Goal: Task Accomplishment & Management: Manage account settings

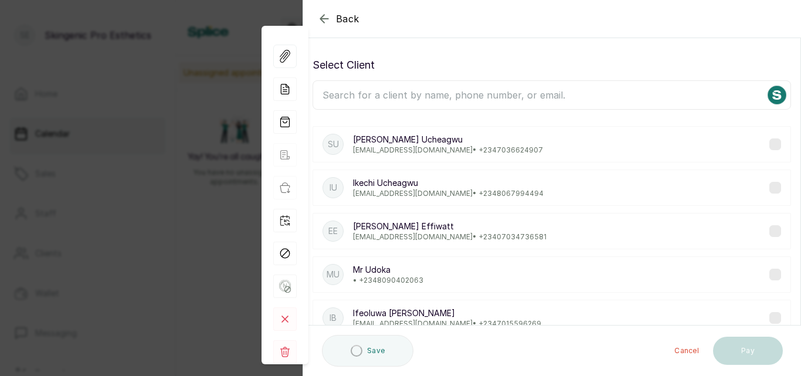
scroll to position [875, 0]
click at [285, 350] on rect at bounding box center [284, 351] width 23 height 23
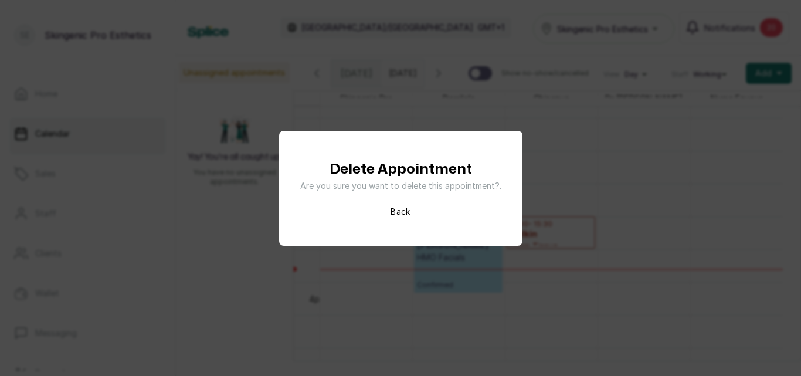
click at [405, 209] on button "Back" at bounding box center [399, 212] width 19 height 12
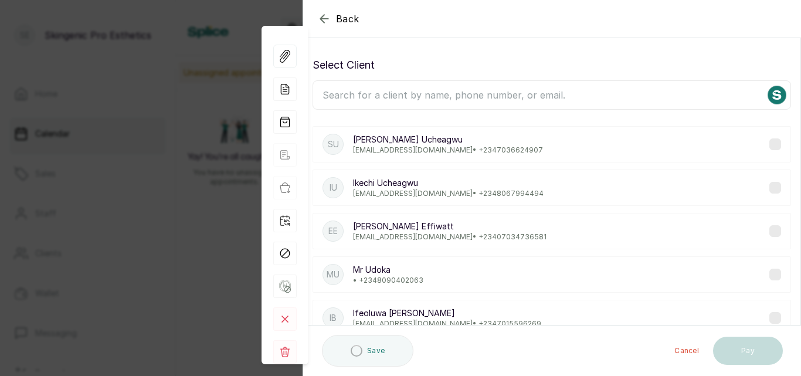
click at [322, 15] on icon "button" at bounding box center [324, 19] width 14 height 14
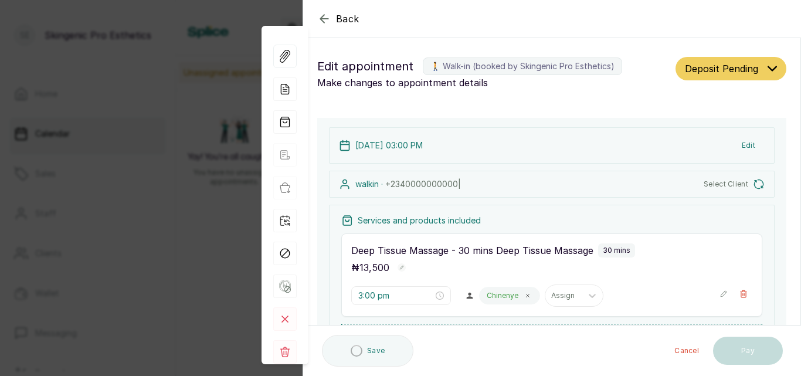
click at [322, 15] on icon "button" at bounding box center [324, 19] width 14 height 14
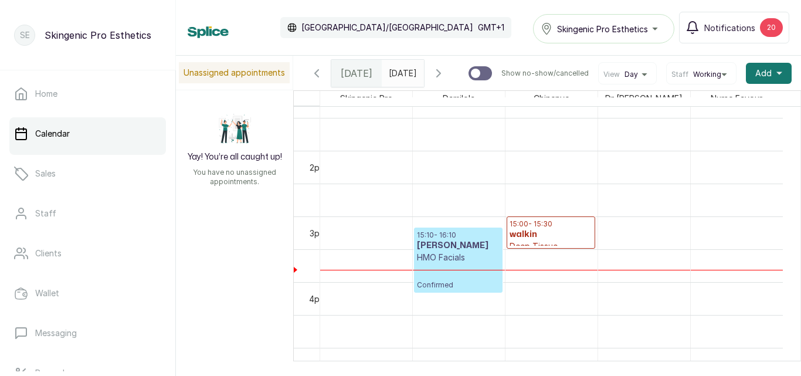
click at [535, 240] on h3 "walkin" at bounding box center [550, 235] width 83 height 12
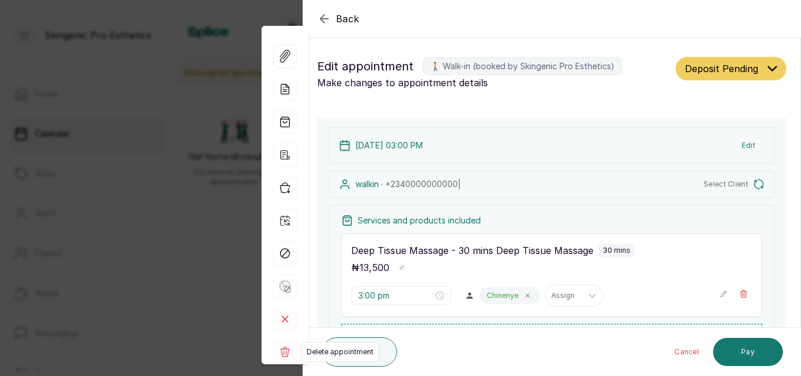
click at [281, 349] on icon at bounding box center [284, 351] width 9 height 11
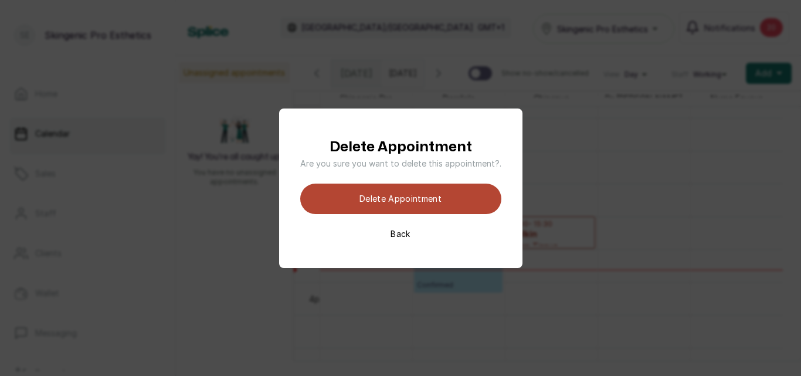
click at [392, 198] on button "Delete appointment" at bounding box center [400, 198] width 201 height 30
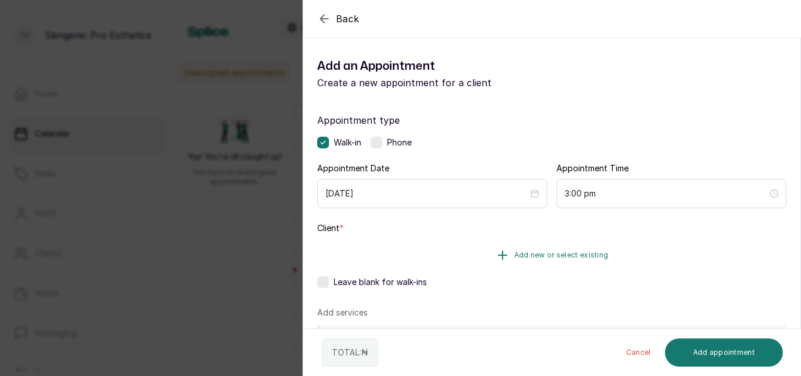
click at [499, 252] on icon "button" at bounding box center [502, 255] width 8 height 8
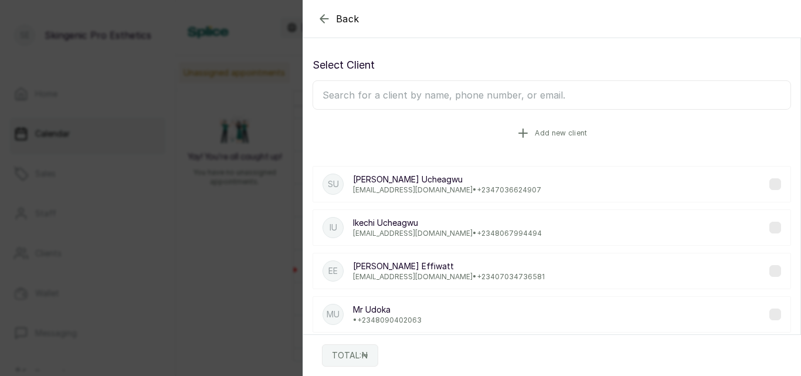
click at [518, 130] on icon "button" at bounding box center [523, 133] width 14 height 14
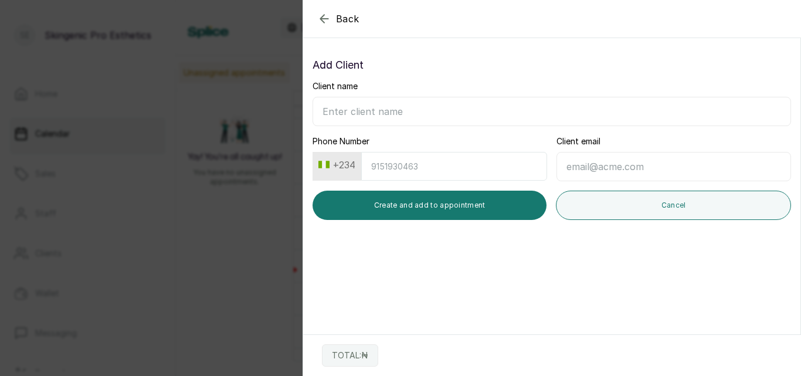
click at [453, 110] on input "Client name" at bounding box center [551, 111] width 478 height 29
type input "Ms [PERSON_NAME]"
click at [475, 173] on input "Phone Number" at bounding box center [454, 166] width 186 height 29
type input "8037810482"
click at [595, 164] on input "Client email" at bounding box center [673, 166] width 234 height 29
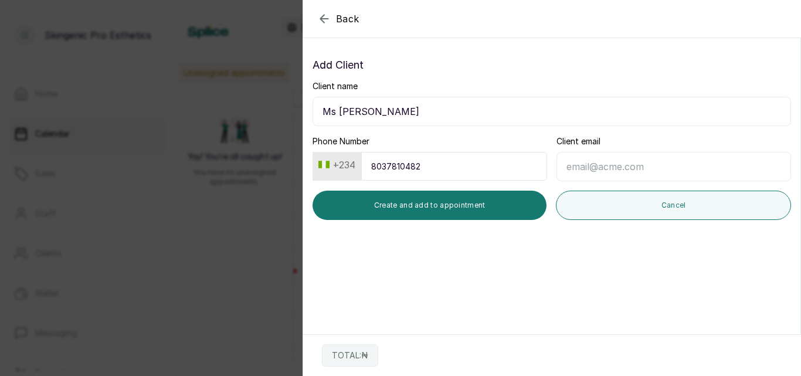
type input "M"
click at [583, 166] on input "morepedaa@gmail.com" at bounding box center [673, 166] width 234 height 29
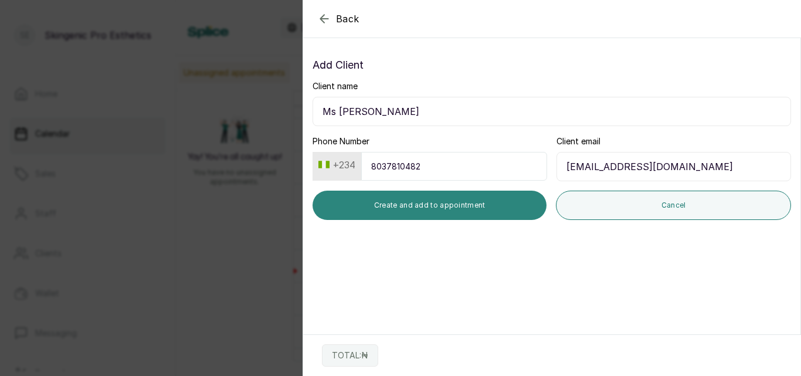
type input "[EMAIL_ADDRESS][DOMAIN_NAME]"
click at [484, 210] on button "Create and add to appointment" at bounding box center [429, 204] width 234 height 29
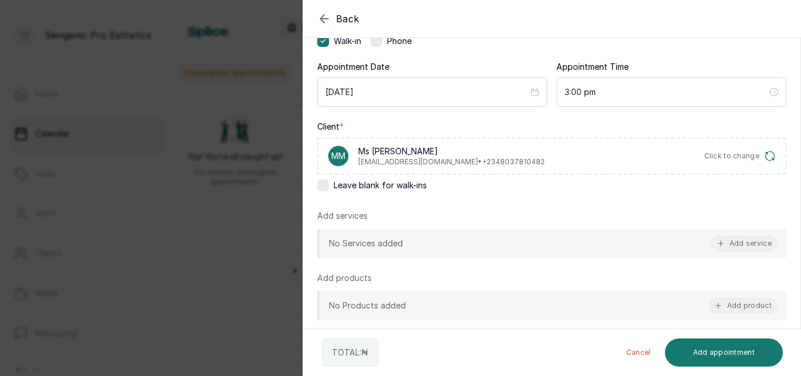
scroll to position [111, 0]
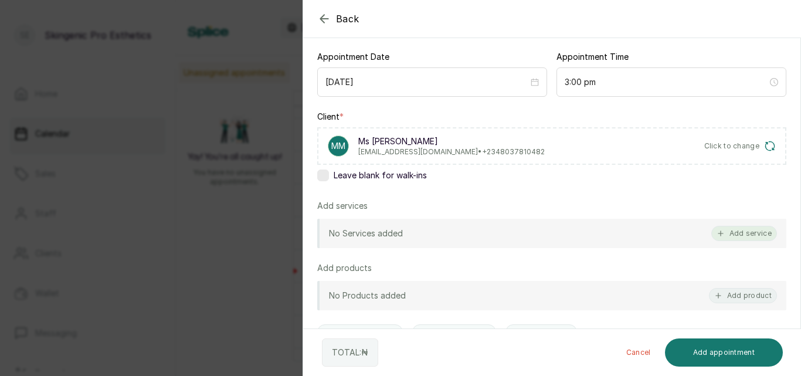
click at [725, 230] on button "Add service" at bounding box center [744, 233] width 66 height 15
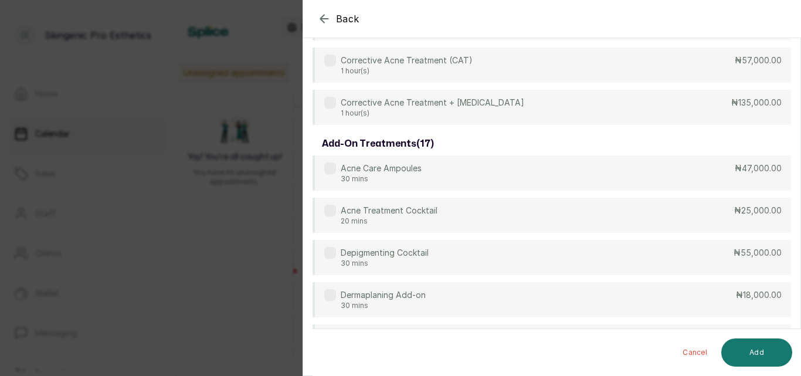
scroll to position [47, 0]
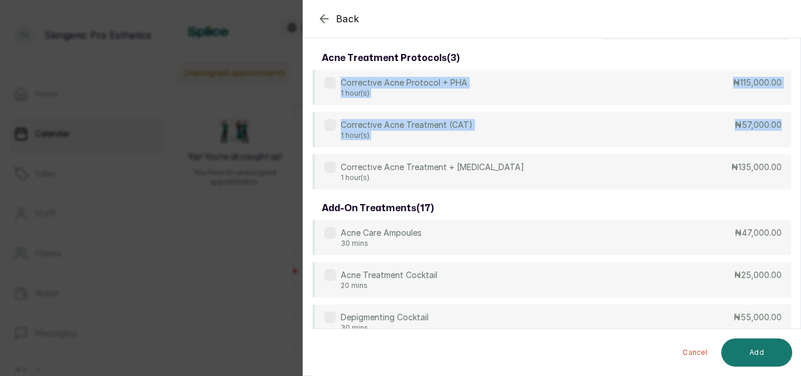
drag, startPoint x: 800, startPoint y: 133, endPoint x: 799, endPoint y: 60, distance: 72.7
click at [797, 55] on section "Back Add Appointment Select service acne treatment protocols ( 3 ) Corrective A…" at bounding box center [551, 188] width 498 height 376
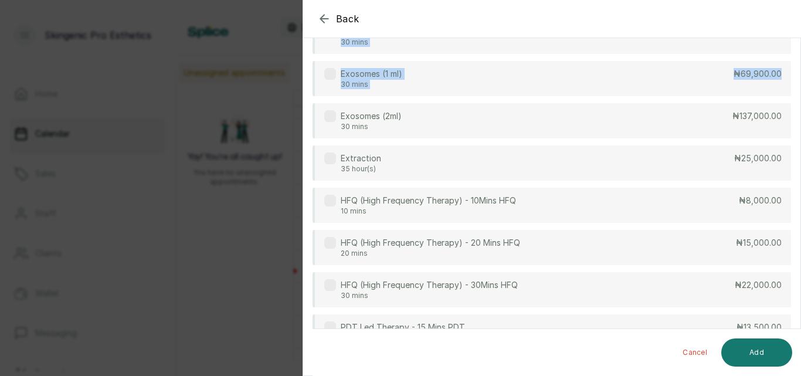
drag, startPoint x: 800, startPoint y: 86, endPoint x: 800, endPoint y: 23, distance: 62.7
click at [800, 23] on section "Back Add Appointment Select service acne treatment protocols ( 3 ) Corrective A…" at bounding box center [551, 188] width 498 height 376
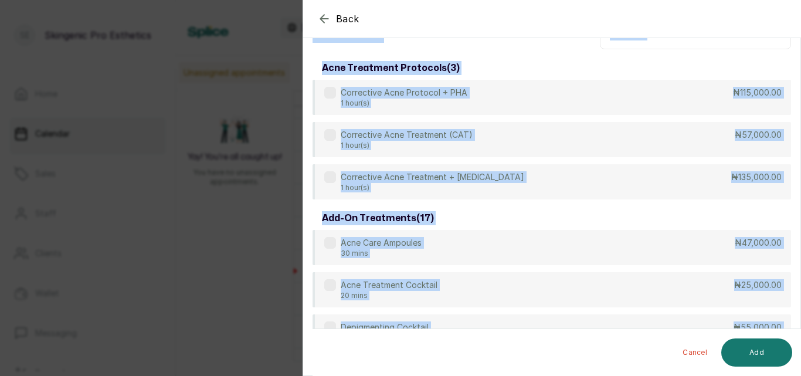
scroll to position [0, 0]
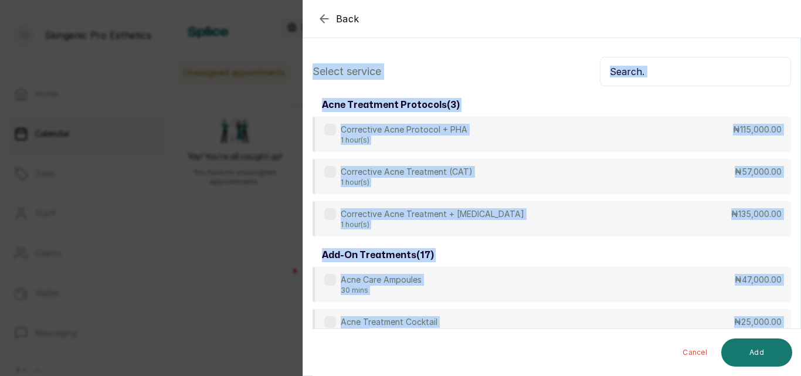
click at [699, 67] on input "text" at bounding box center [695, 71] width 191 height 29
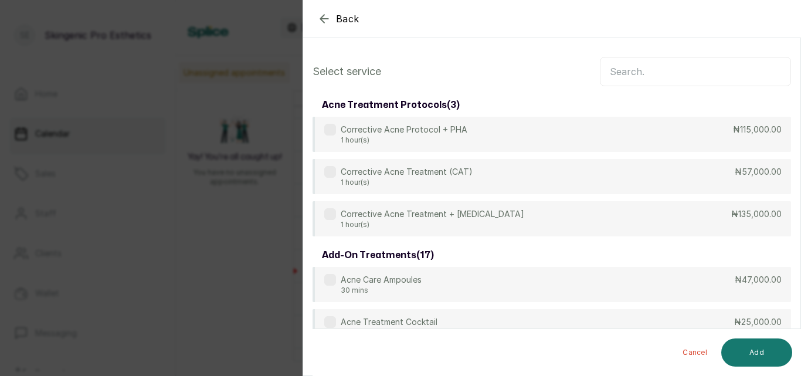
click at [699, 67] on input "text" at bounding box center [695, 71] width 191 height 29
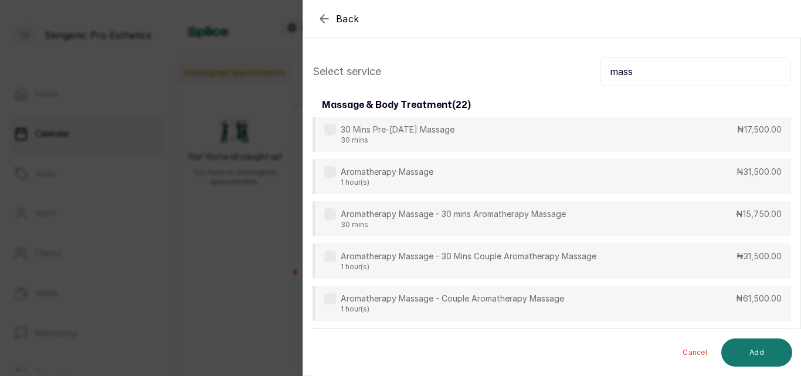
type input "mass"
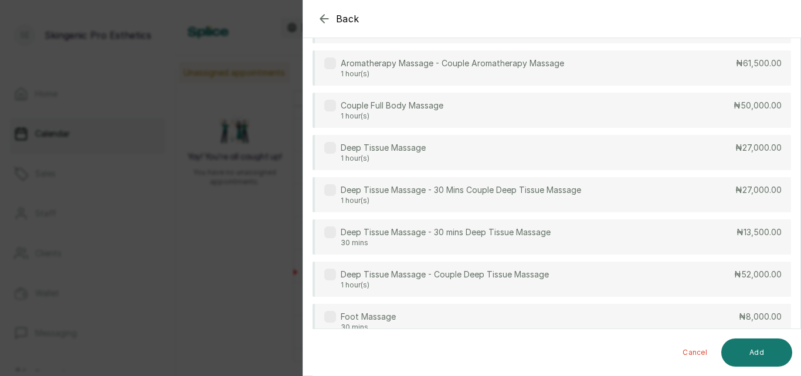
scroll to position [239, 0]
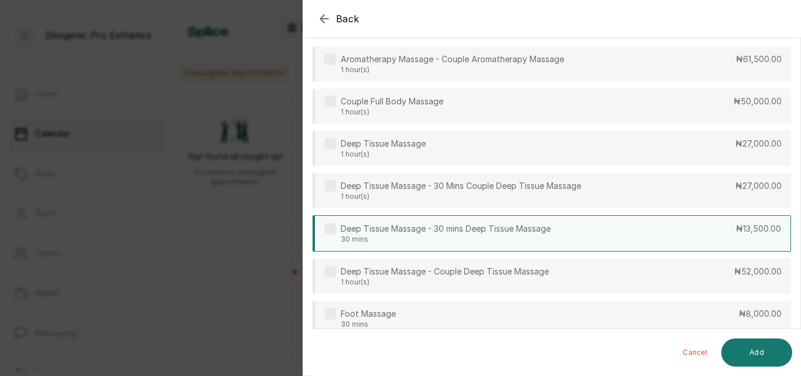
click at [617, 230] on div "Deep Tissue Massage - 30 mins Deep Tissue Massage 30 mins ₦13,500.00" at bounding box center [551, 233] width 478 height 36
click at [755, 348] on button "Add" at bounding box center [756, 352] width 71 height 28
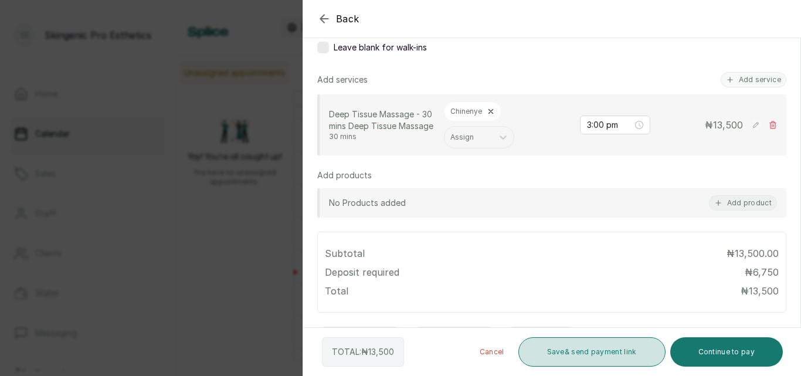
click at [588, 346] on button "Save & send payment link" at bounding box center [591, 351] width 147 height 29
click at [598, 349] on button "Save & send payment link" at bounding box center [591, 351] width 147 height 29
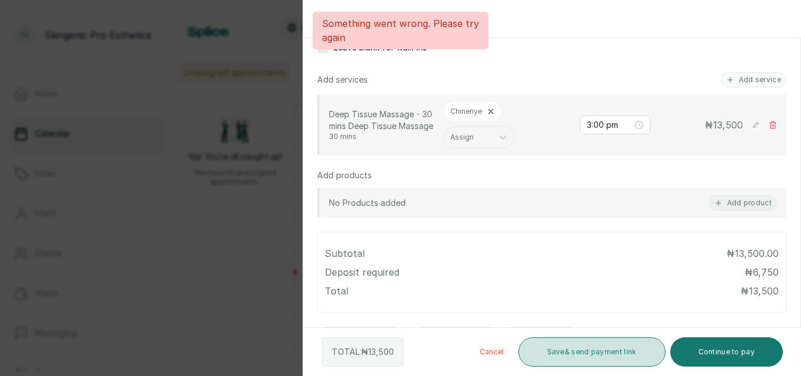
click at [598, 349] on button "Save & send payment link" at bounding box center [591, 351] width 147 height 29
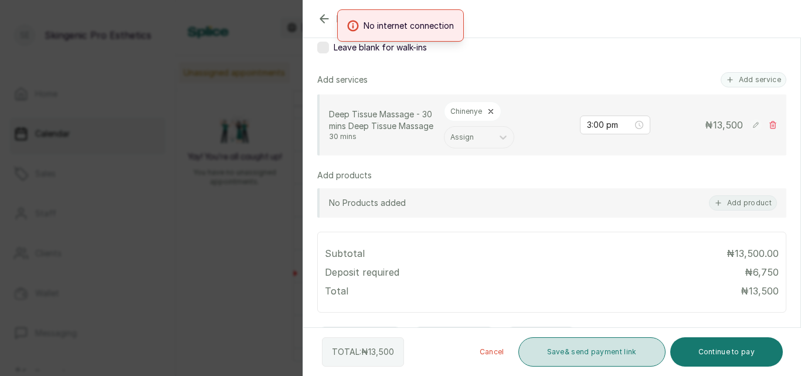
click at [540, 353] on button "Save & send payment link" at bounding box center [591, 351] width 147 height 29
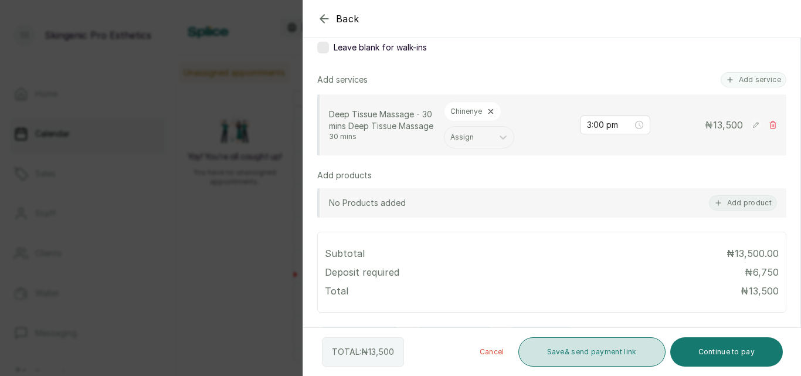
click at [540, 353] on button "Save & send payment link" at bounding box center [591, 351] width 147 height 29
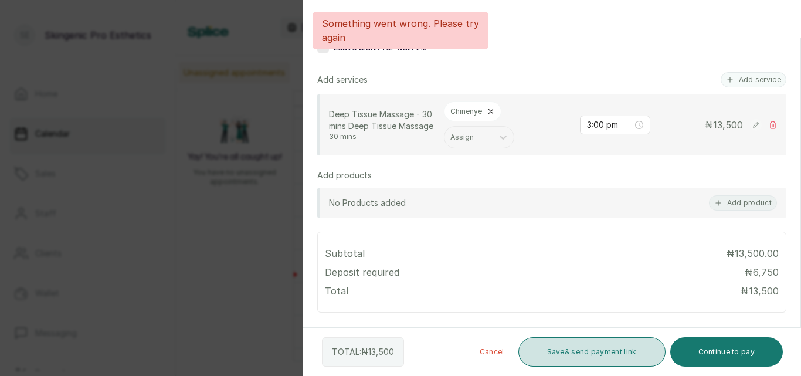
click at [540, 353] on button "Save & send payment link" at bounding box center [591, 351] width 147 height 29
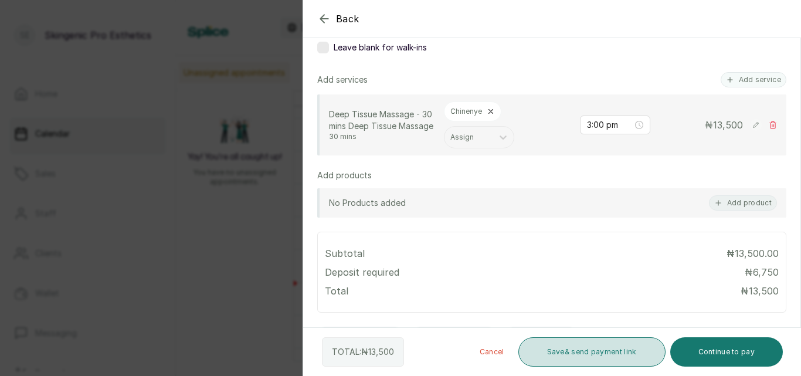
click at [540, 353] on button "Save & send payment link" at bounding box center [591, 351] width 147 height 29
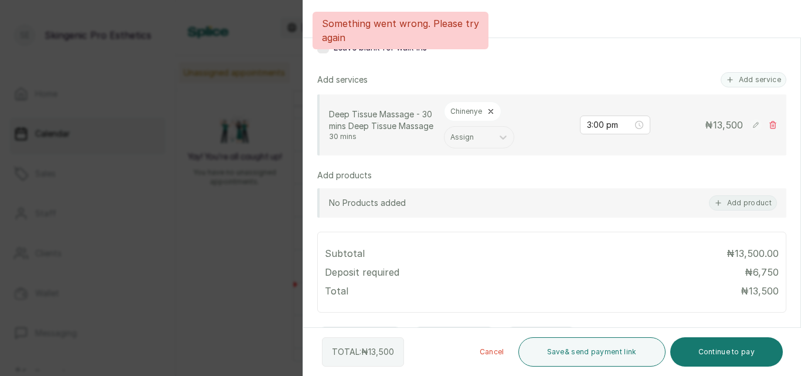
click at [255, 59] on div "Back Add Appointment Add an Appointment Create a new appointment for a client A…" at bounding box center [400, 188] width 801 height 376
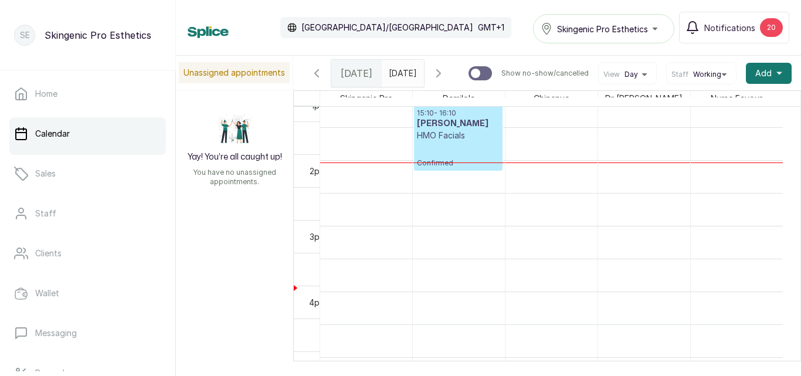
scroll to position [997, 0]
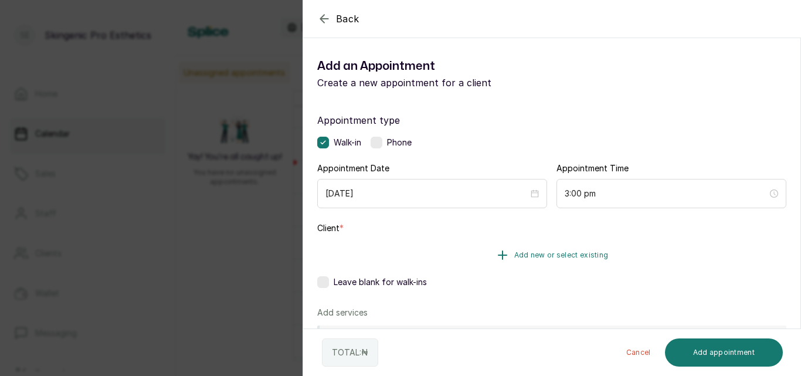
click at [499, 254] on icon "button" at bounding box center [502, 255] width 14 height 14
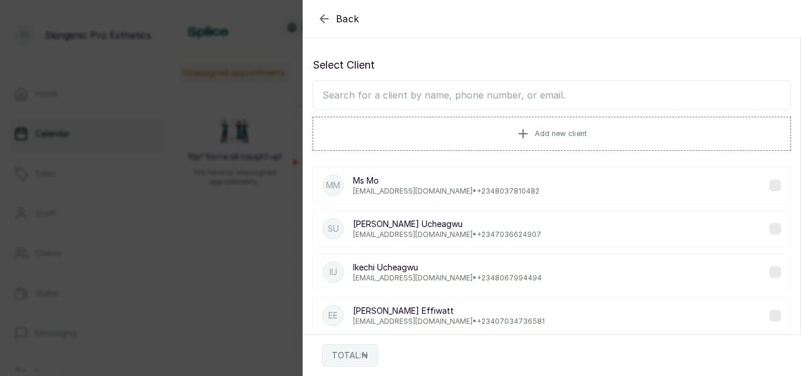
click at [429, 189] on p "[EMAIL_ADDRESS][DOMAIN_NAME] • [PHONE_NUMBER]" at bounding box center [446, 190] width 186 height 9
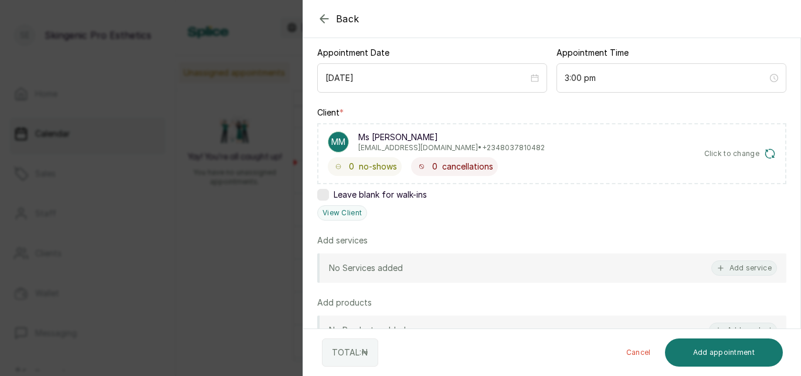
scroll to position [157, 0]
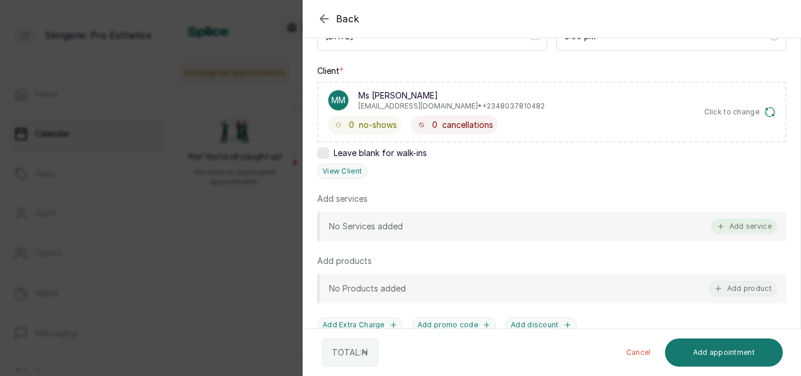
click at [737, 225] on button "Add service" at bounding box center [744, 226] width 66 height 15
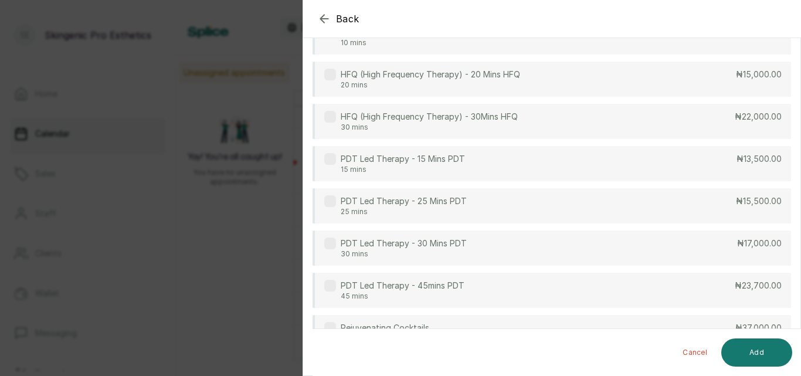
scroll to position [0, 0]
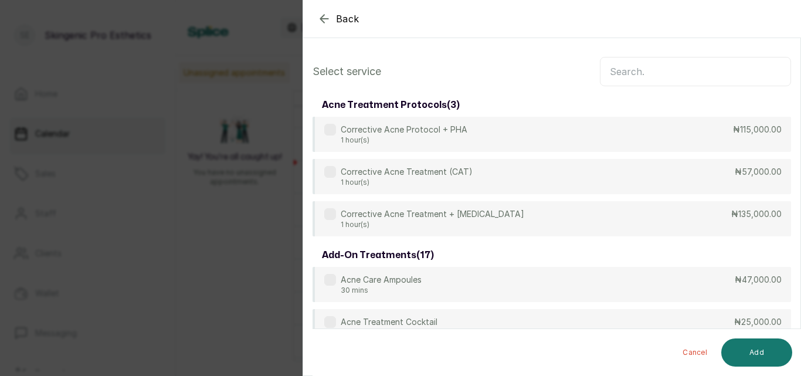
click at [655, 71] on input "text" at bounding box center [695, 71] width 191 height 29
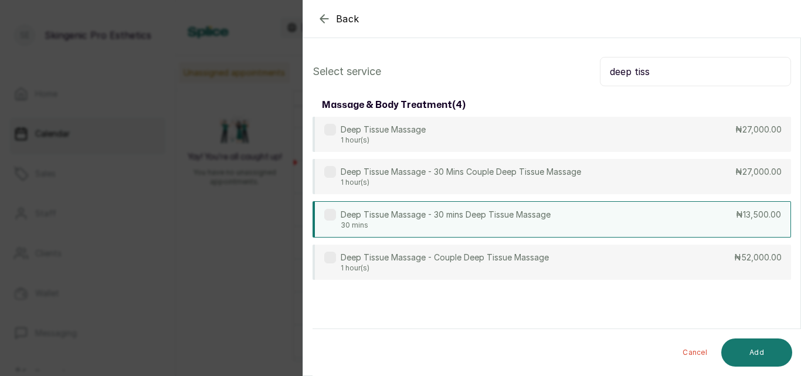
type input "deep tiss"
click at [502, 214] on p "Deep Tissue Massage - 30 mins Deep Tissue Massage" at bounding box center [446, 215] width 210 height 12
click at [750, 346] on button "Add" at bounding box center [756, 352] width 71 height 28
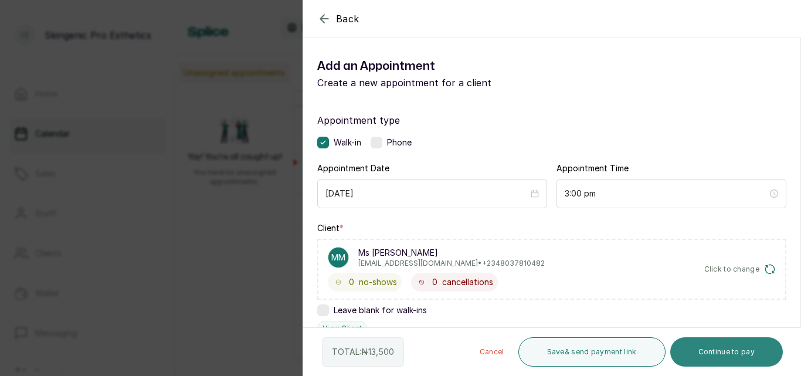
click at [719, 349] on button "Continue to pay" at bounding box center [726, 351] width 113 height 29
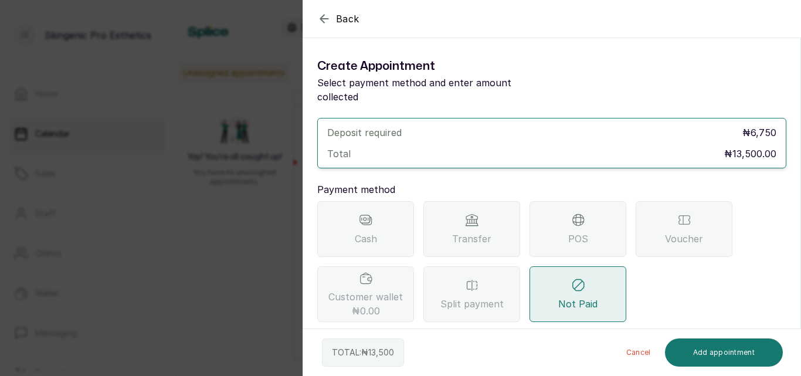
click at [565, 205] on div "POS" at bounding box center [577, 229] width 97 height 56
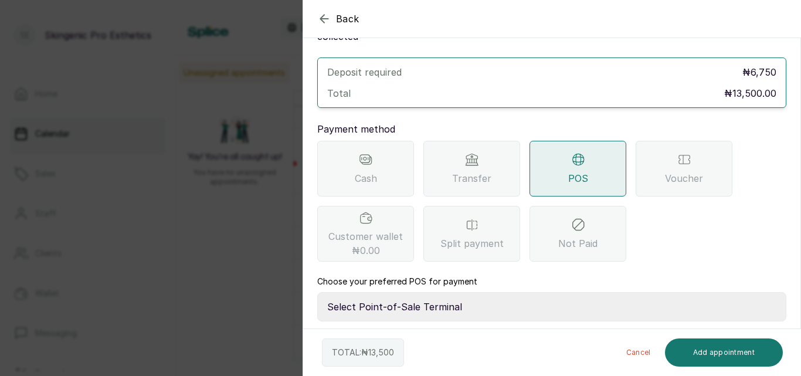
scroll to position [111, 0]
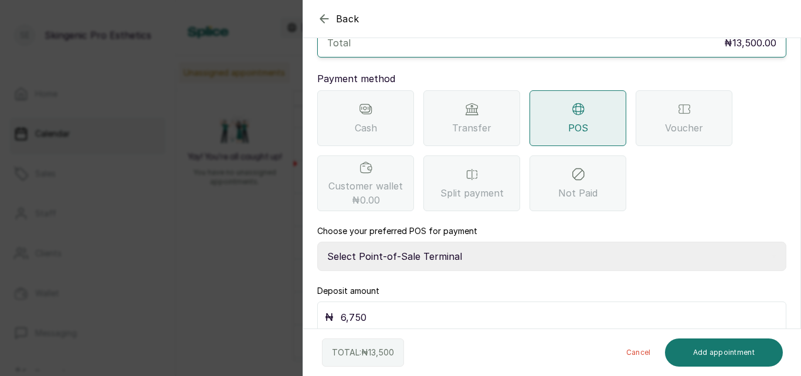
click at [600, 241] on select "Select Point-of-Sale Terminal Brownskingirl BSG Skincare Group Moniepoint MFB" at bounding box center [551, 255] width 469 height 29
select select "81116e40-ee41-41af-80a7-ad5f1b52ce00"
click at [317, 241] on select "Select Point-of-Sale Terminal Brownskingirl BSG Skincare Group Moniepoint MFB" at bounding box center [551, 255] width 469 height 29
click at [515, 309] on input "6,750" at bounding box center [560, 317] width 438 height 16
type input "6"
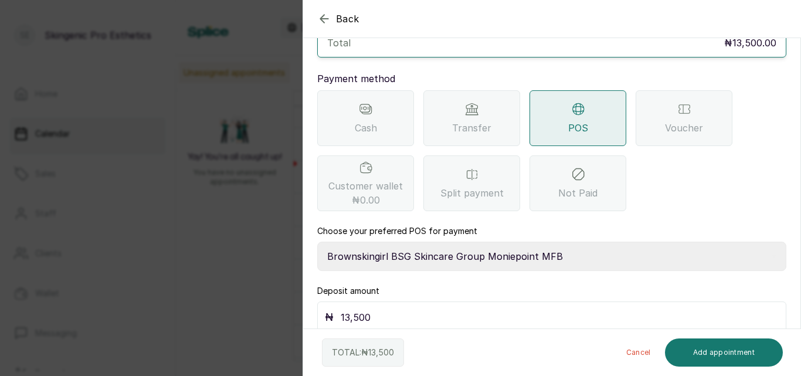
type input "13,500"
click at [695, 346] on button "Add appointment" at bounding box center [724, 352] width 118 height 28
click at [321, 13] on icon "button" at bounding box center [324, 19] width 14 height 14
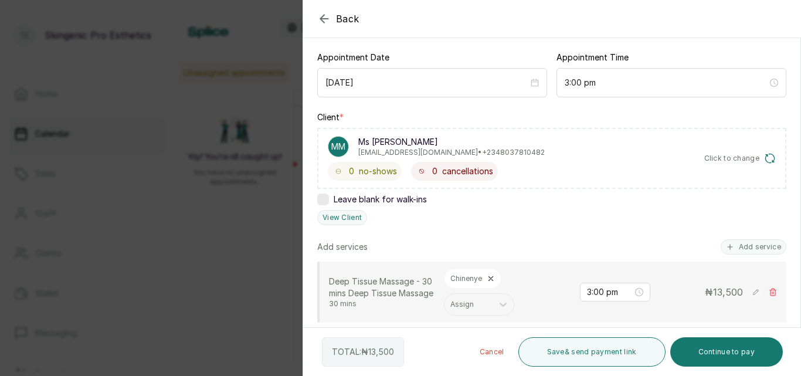
click at [321, 13] on icon "button" at bounding box center [324, 19] width 14 height 14
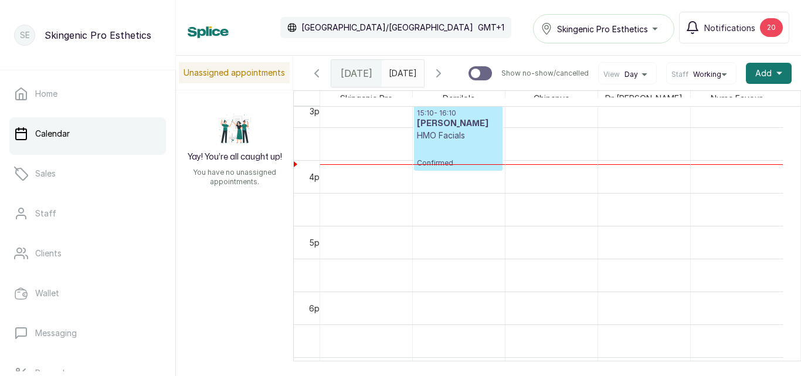
click at [321, 13] on div "Calendar [GEOGRAPHIC_DATA]/[GEOGRAPHIC_DATA] GMT+1 Skingenic Pro Esthetics Noti…" at bounding box center [488, 28] width 601 height 32
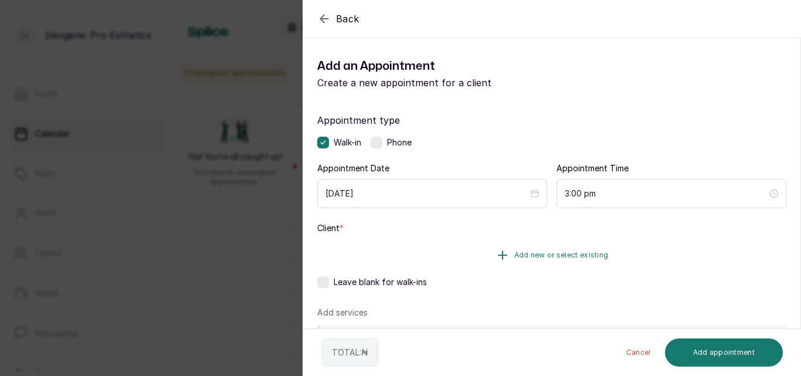
click at [499, 253] on icon "button" at bounding box center [502, 255] width 8 height 8
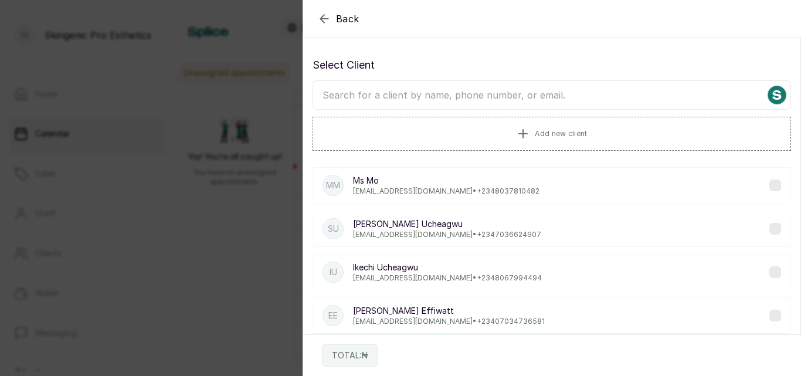
click at [386, 186] on p "Ms [PERSON_NAME]" at bounding box center [446, 181] width 186 height 12
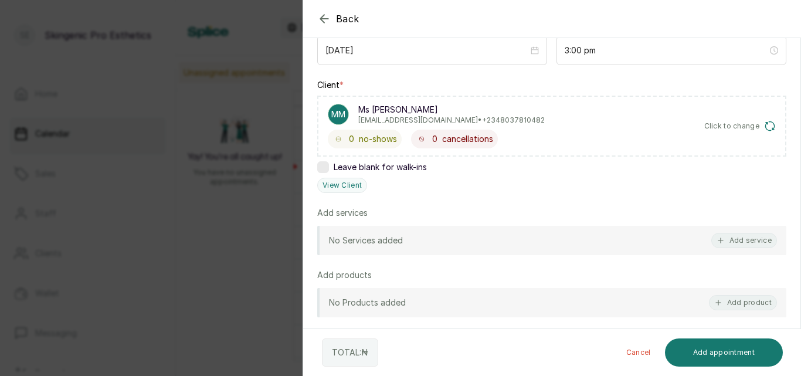
scroll to position [146, 0]
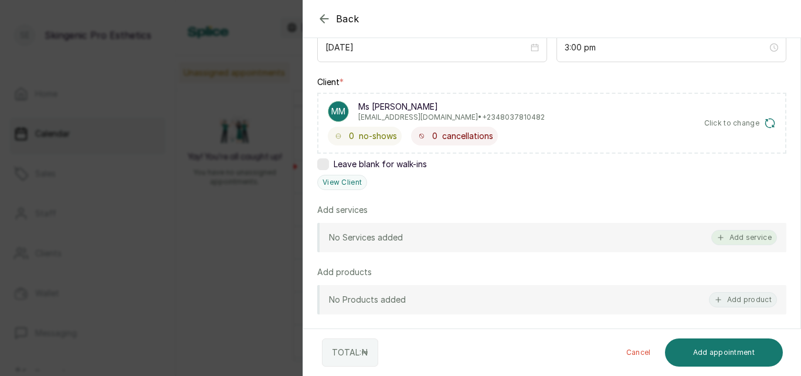
click at [730, 233] on button "Add service" at bounding box center [744, 237] width 66 height 15
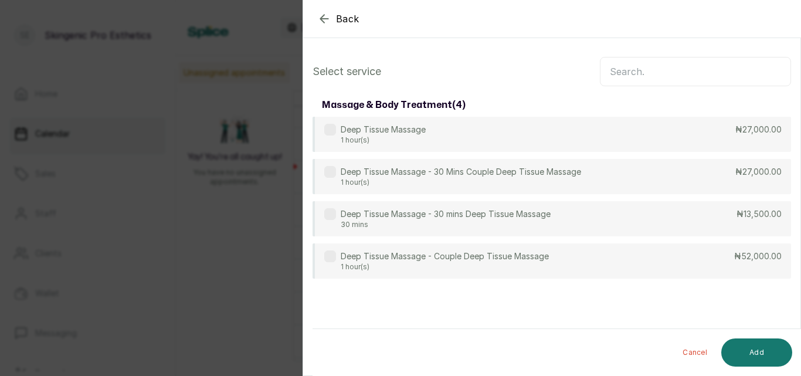
scroll to position [0, 0]
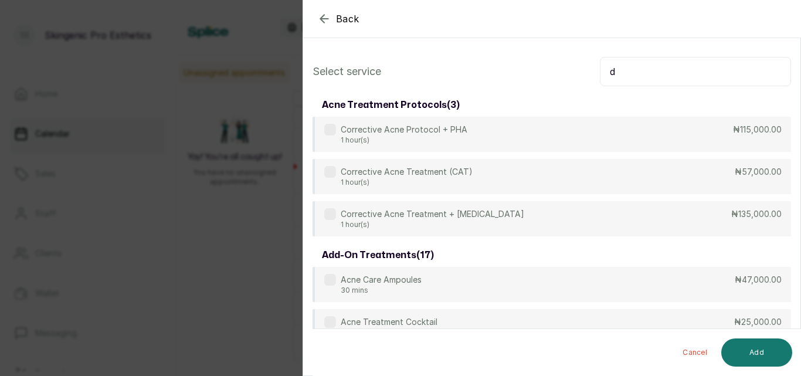
click at [654, 76] on input "d" at bounding box center [695, 71] width 191 height 29
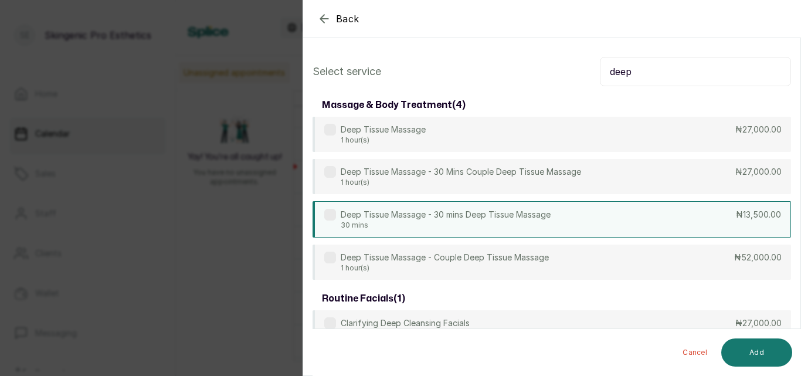
type input "deep"
click at [563, 218] on div "Deep Tissue Massage - 30 mins Deep Tissue Massage 30 mins ₦13,500.00" at bounding box center [551, 219] width 478 height 36
click at [743, 347] on button "Add" at bounding box center [756, 352] width 71 height 28
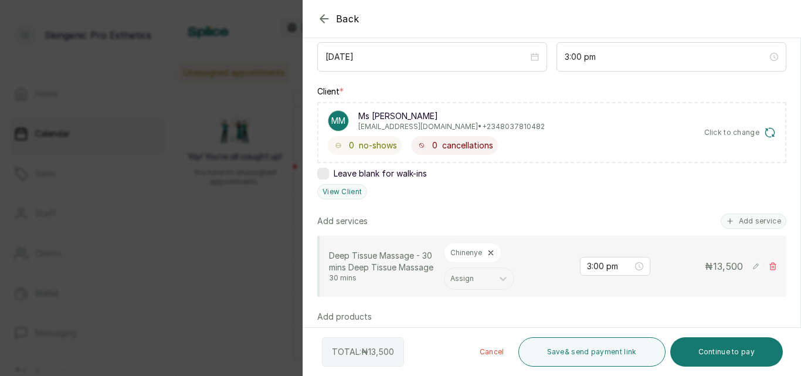
scroll to position [148, 0]
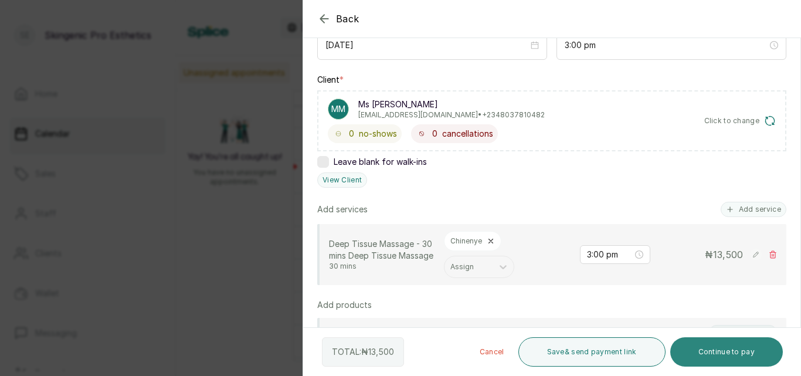
click at [714, 350] on button "Continue to pay" at bounding box center [726, 351] width 113 height 29
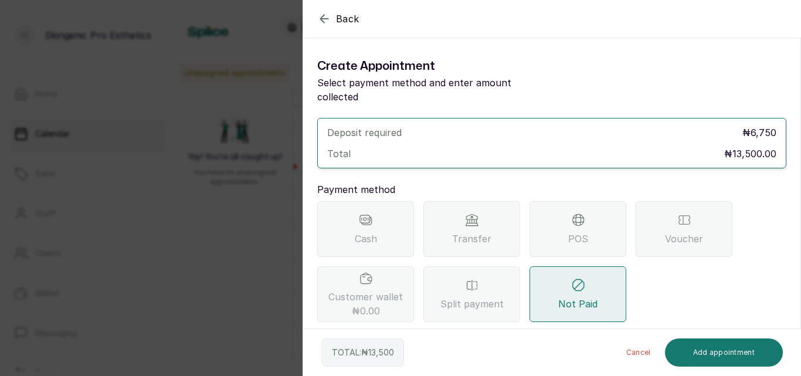
click at [554, 212] on div "POS" at bounding box center [577, 229] width 97 height 56
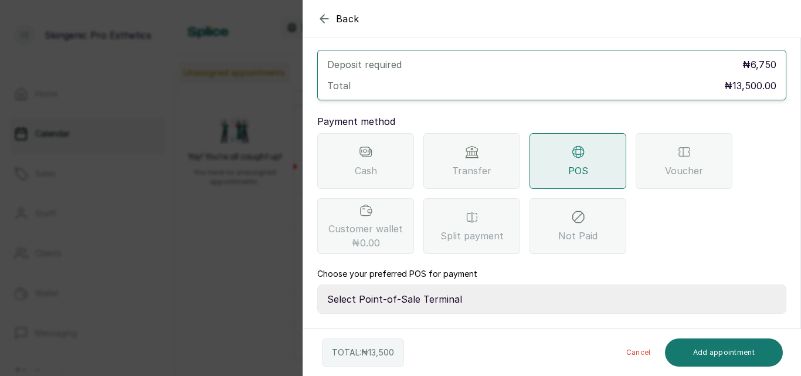
scroll to position [111, 0]
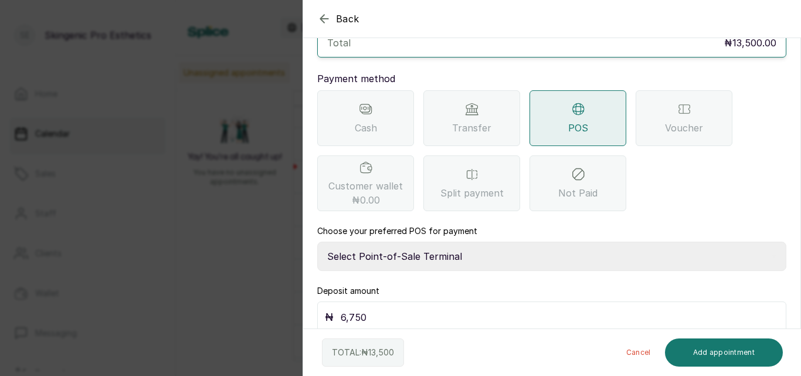
click at [587, 241] on select "Select Point-of-Sale Terminal Brownskingirl BSG Skincare Group Moniepoint MFB" at bounding box center [551, 255] width 469 height 29
select select "81116e40-ee41-41af-80a7-ad5f1b52ce00"
click at [317, 241] on select "Select Point-of-Sale Terminal Brownskingirl BSG Skincare Group Moniepoint MFB" at bounding box center [551, 255] width 469 height 29
click at [491, 301] on div "₦ 6,750" at bounding box center [551, 317] width 469 height 32
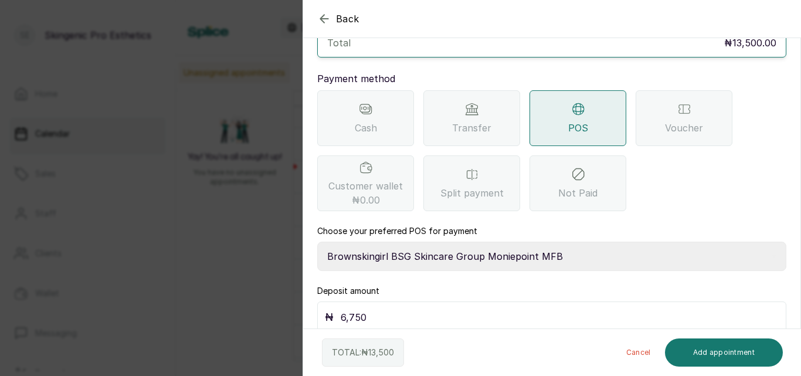
click at [491, 301] on div "₦ 6,750" at bounding box center [551, 317] width 469 height 32
click at [477, 309] on input "6,750" at bounding box center [560, 317] width 438 height 16
type input "13,500"
click at [710, 348] on button "Add appointment" at bounding box center [724, 352] width 118 height 28
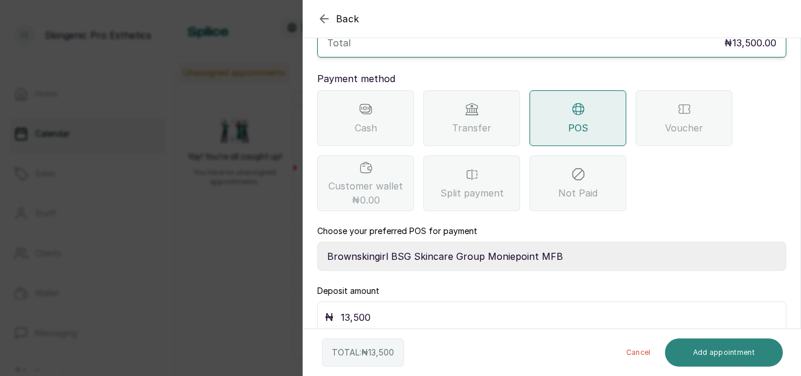
click at [740, 343] on button "Add appointment" at bounding box center [724, 352] width 118 height 28
click at [524, 350] on div "TOTAL: ₦ 13,500 Cancel Add appointment" at bounding box center [552, 352] width 498 height 47
click at [703, 346] on button "Add appointment" at bounding box center [724, 352] width 118 height 28
click at [758, 343] on button "Add appointment" at bounding box center [724, 352] width 118 height 28
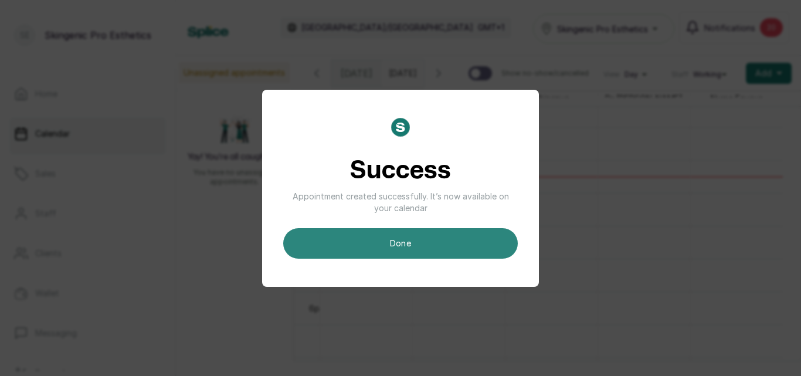
click at [380, 244] on button "done" at bounding box center [400, 243] width 234 height 30
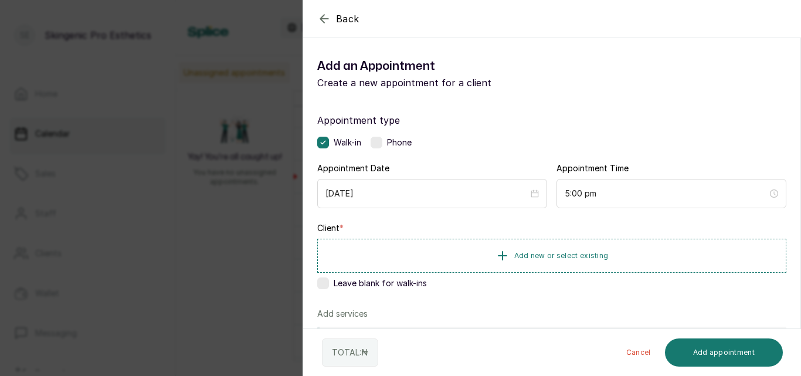
click at [324, 19] on icon "button" at bounding box center [324, 19] width 14 height 14
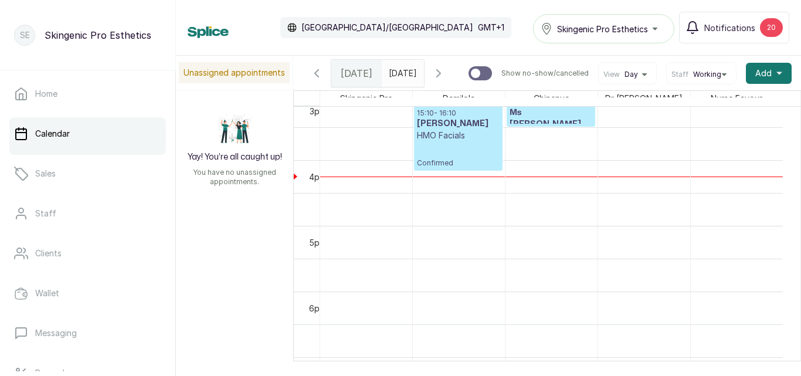
click at [525, 115] on h3 "Ms [PERSON_NAME]" at bounding box center [550, 118] width 83 height 23
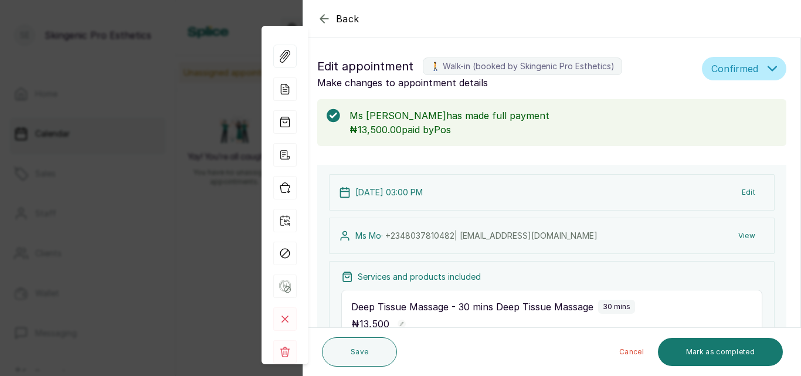
scroll to position [394, 0]
click at [698, 345] on button "Mark as completed" at bounding box center [720, 352] width 125 height 28
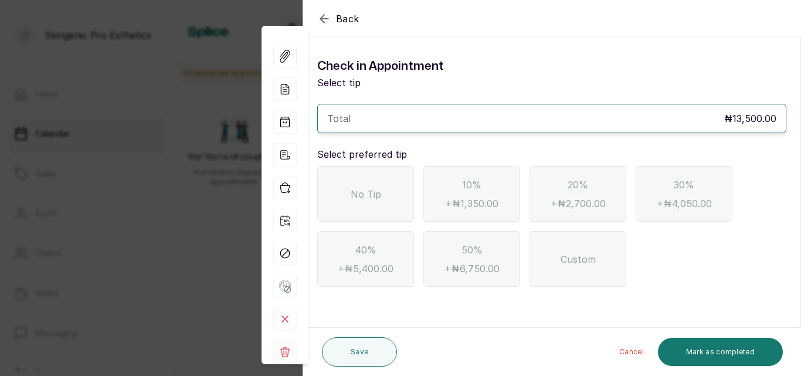
click at [358, 187] on span "No Tip" at bounding box center [365, 194] width 30 height 14
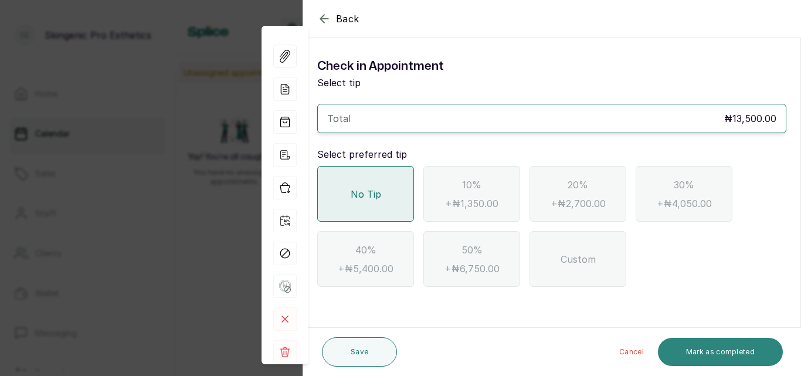
click at [688, 354] on button "Mark as completed" at bounding box center [720, 352] width 125 height 28
click at [734, 334] on div "Cancel Mark as completed" at bounding box center [591, 352] width 381 height 38
click at [733, 340] on button "Mark as completed" at bounding box center [720, 352] width 125 height 28
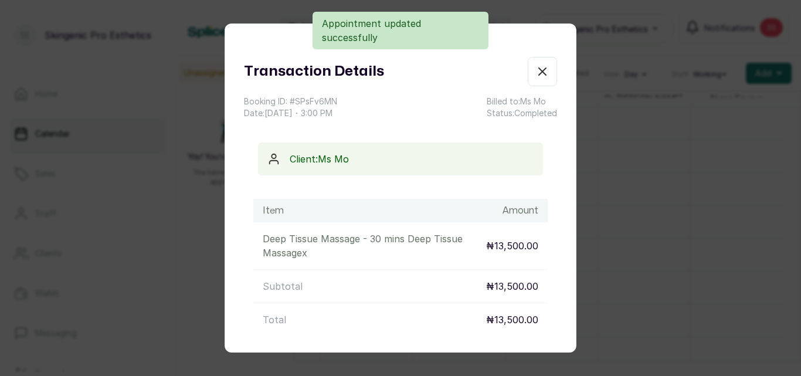
click at [535, 78] on icon "button" at bounding box center [542, 71] width 14 height 14
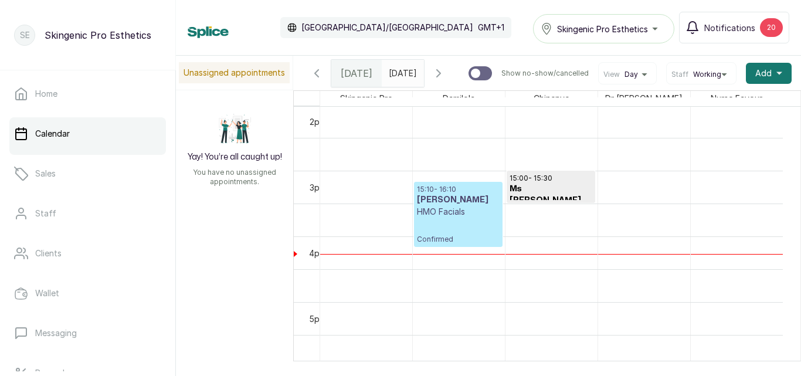
scroll to position [1029, 0]
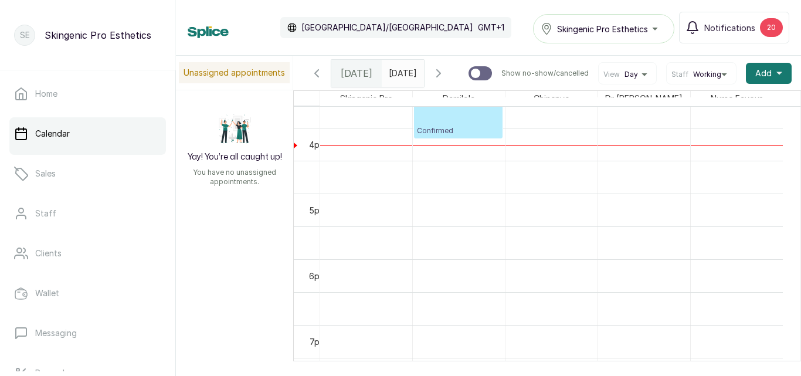
click at [485, 122] on p "Confirmed" at bounding box center [458, 122] width 83 height 26
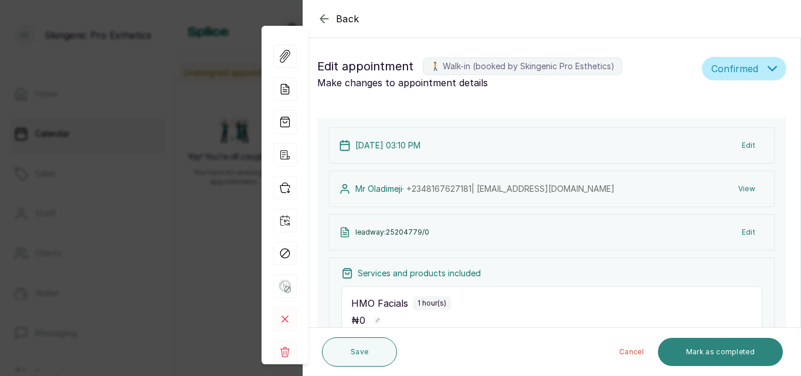
click at [702, 349] on button "Mark as completed" at bounding box center [720, 352] width 125 height 28
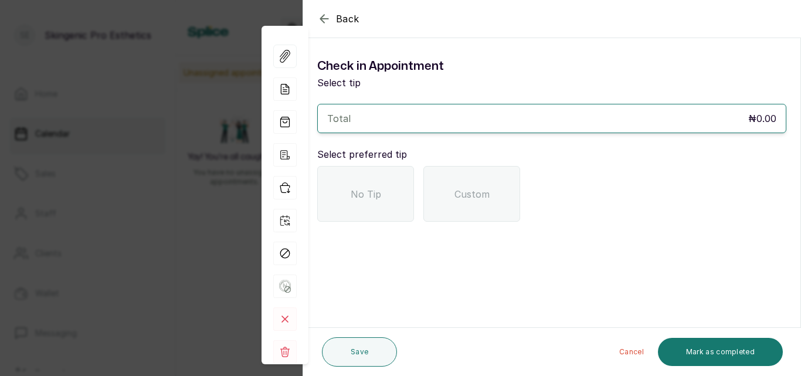
click at [377, 213] on div "No Tip" at bounding box center [365, 194] width 97 height 56
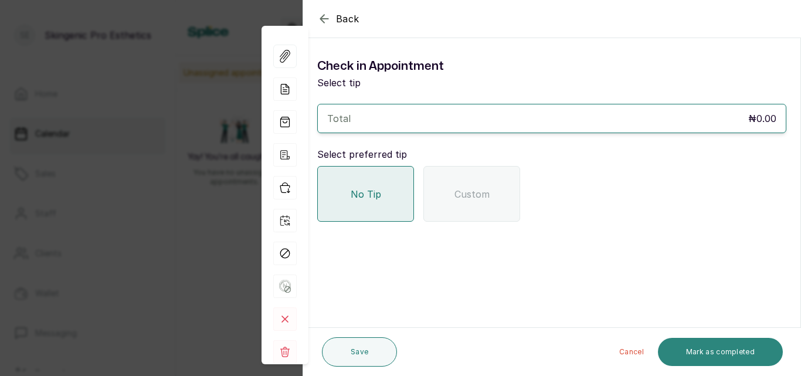
click at [693, 349] on button "Mark as completed" at bounding box center [720, 352] width 125 height 28
click at [712, 348] on button "Mark as completed" at bounding box center [720, 352] width 125 height 28
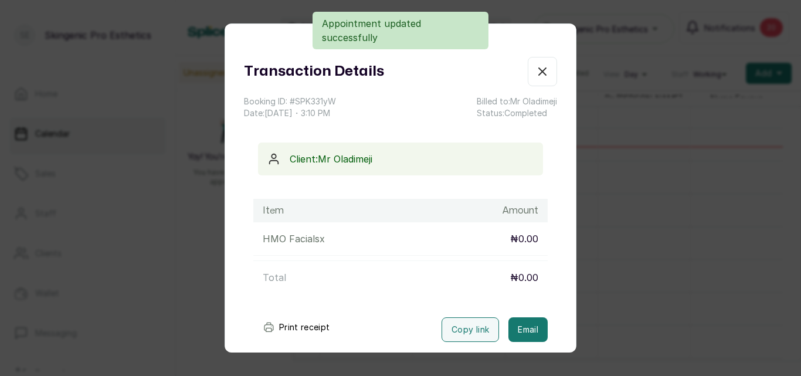
click at [598, 83] on div "Transaction Details Booking ID: # SPK331yW Date: [DATE] ・ 3:10 PM Billed to: [P…" at bounding box center [400, 188] width 801 height 376
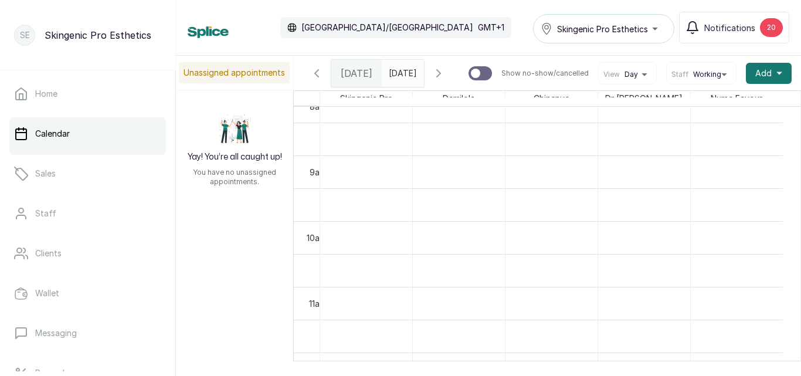
scroll to position [0, 0]
